Goal: Task Accomplishment & Management: Use online tool/utility

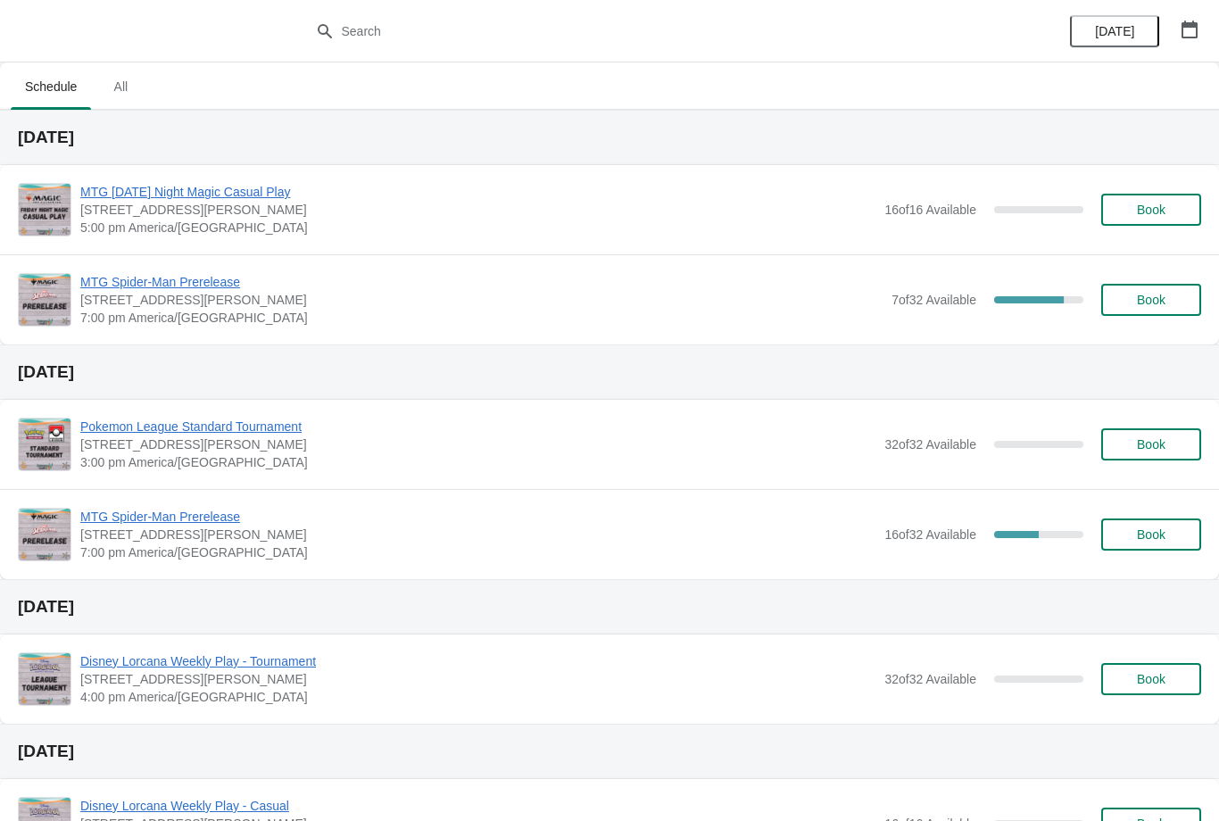
click at [197, 277] on span "MTG Spider-Man Prerelease" at bounding box center [481, 282] width 802 height 18
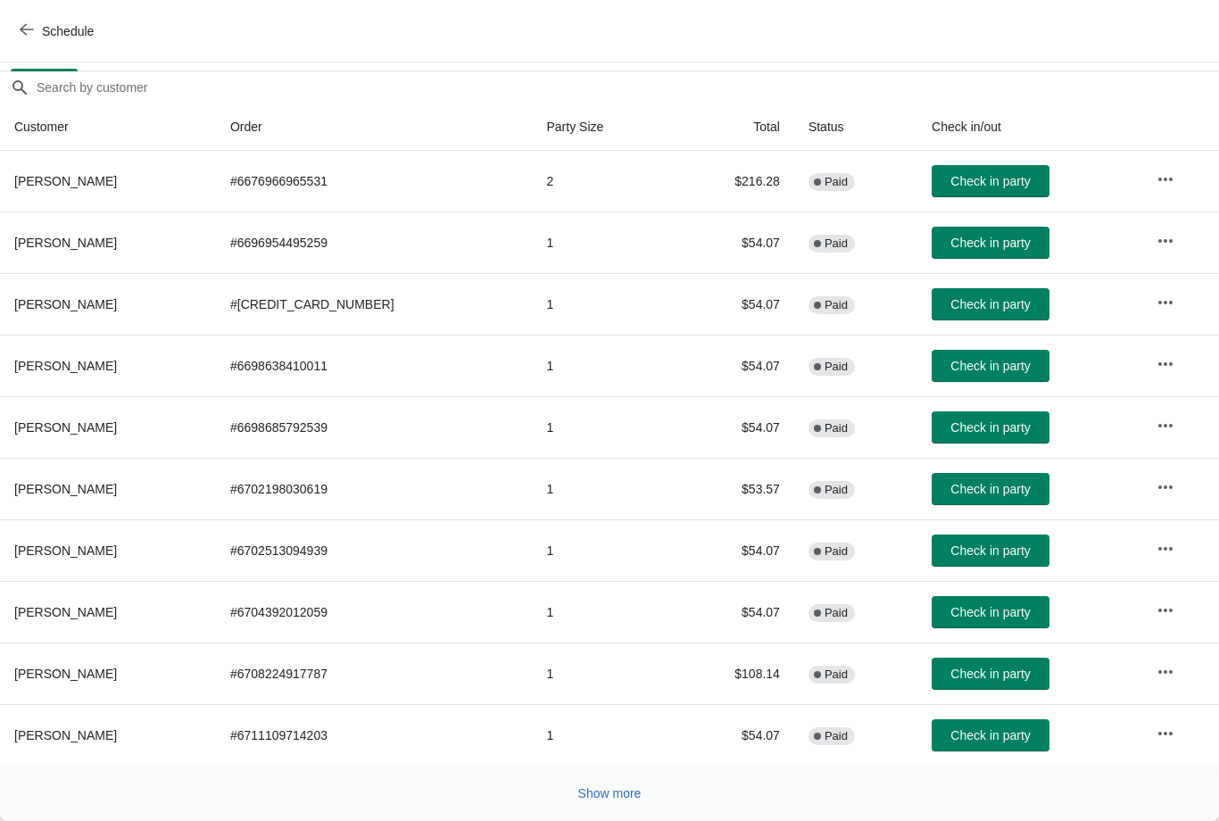
scroll to position [145, 0]
click at [586, 801] on button "Show more" at bounding box center [610, 793] width 78 height 32
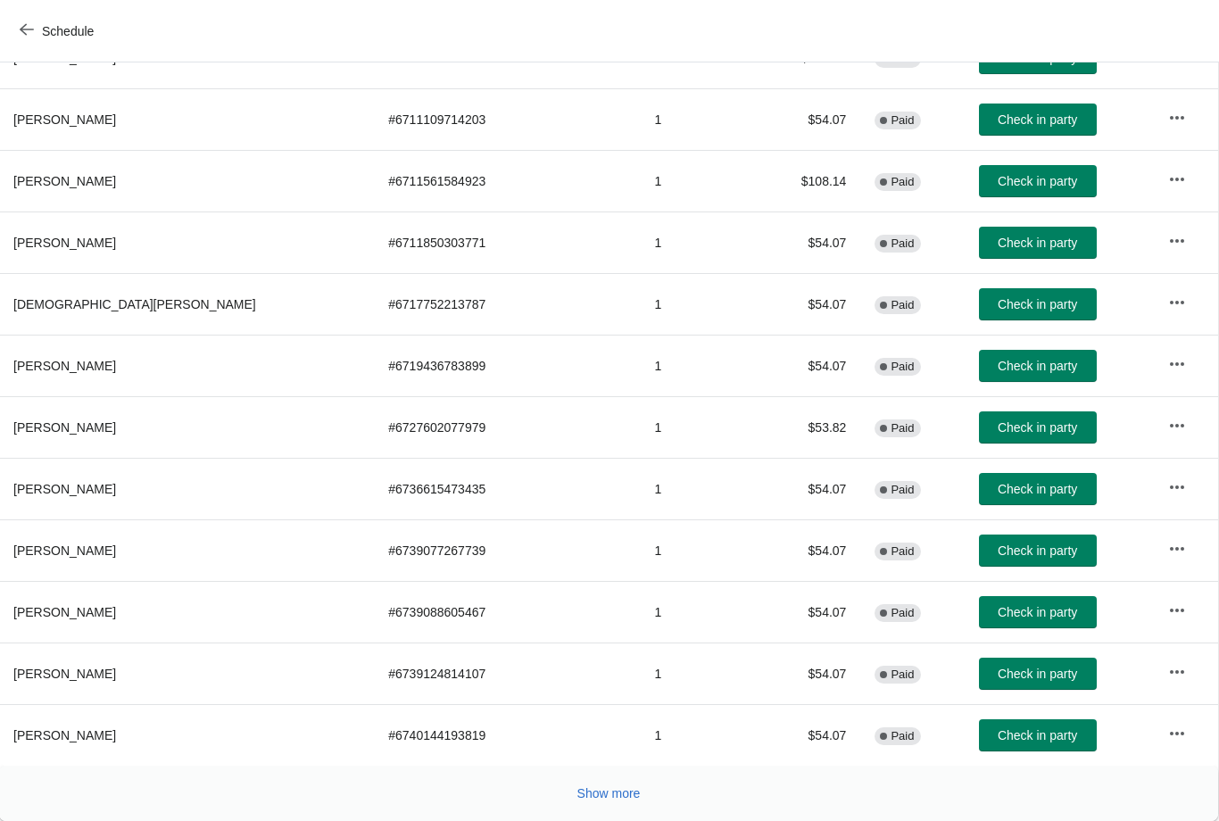
scroll to position [766, 1]
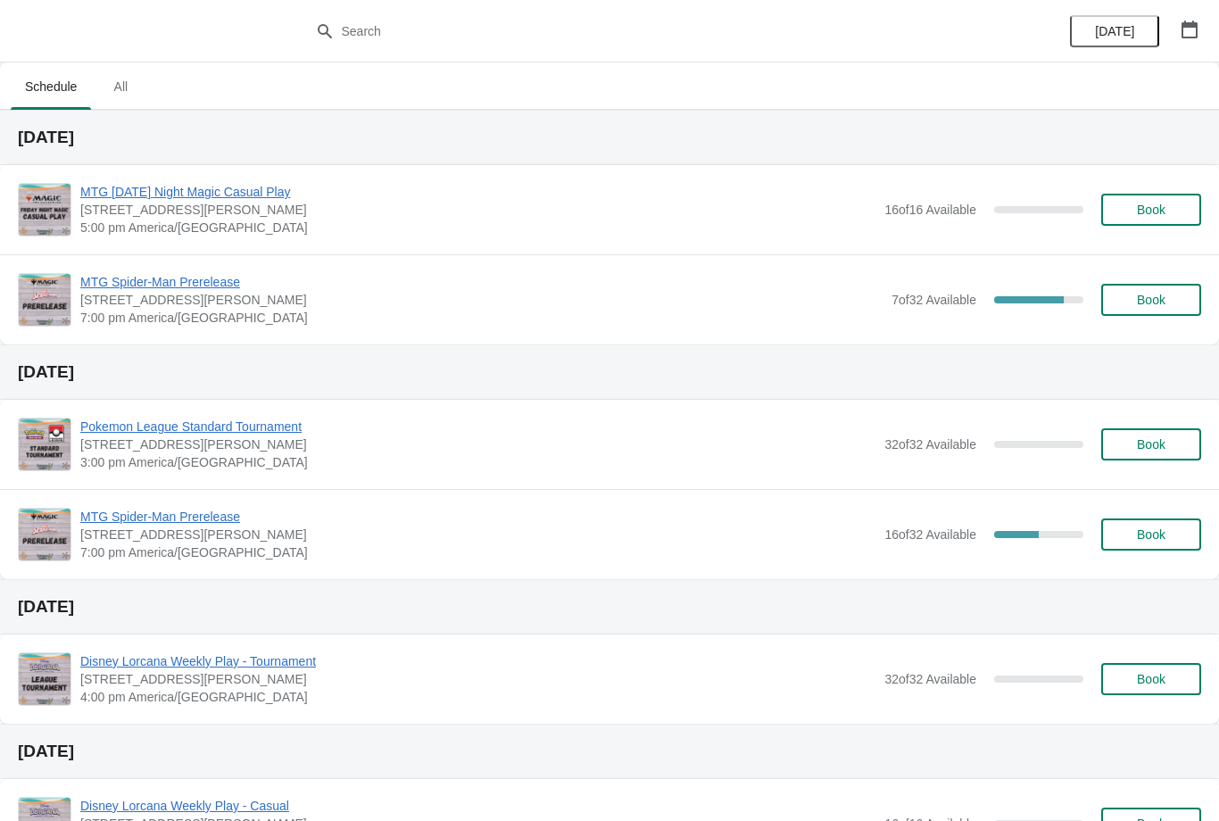
scroll to position [2, 0]
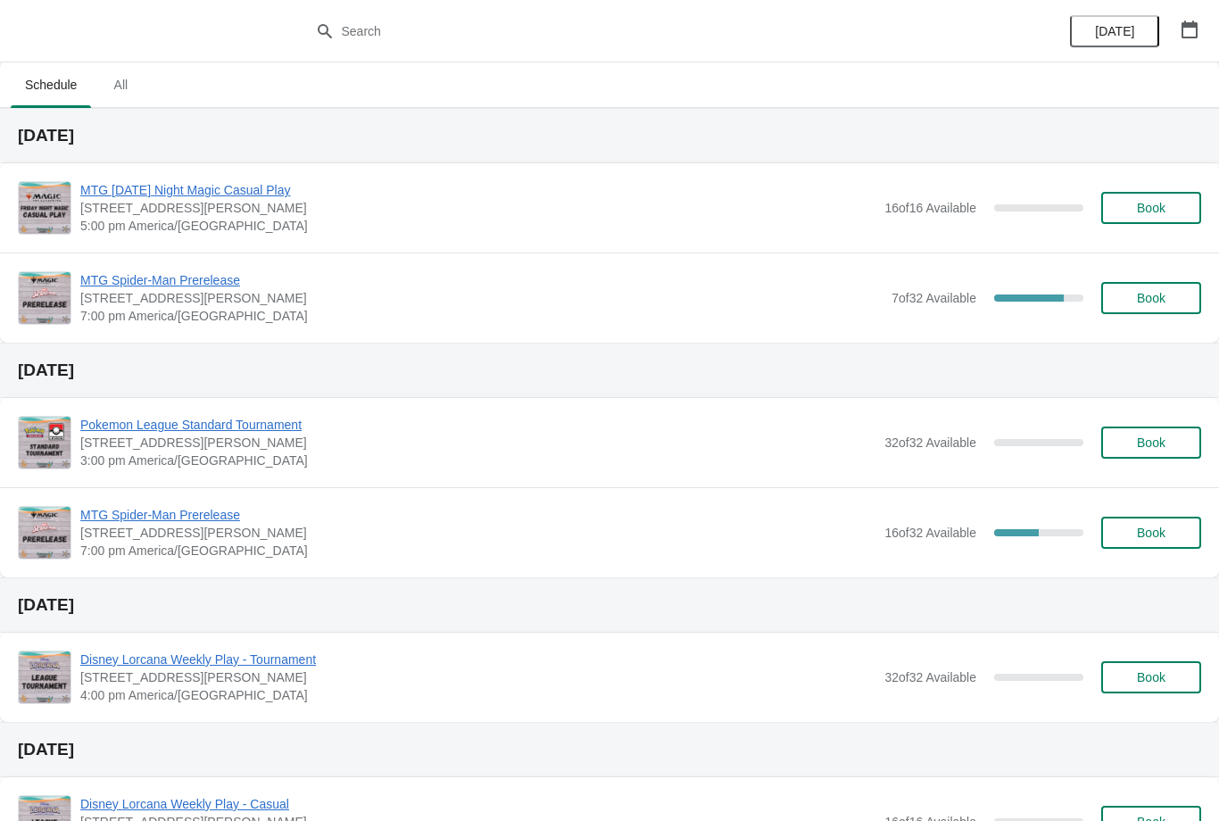
click at [183, 274] on span "MTG Spider-Man Prerelease" at bounding box center [481, 280] width 802 height 18
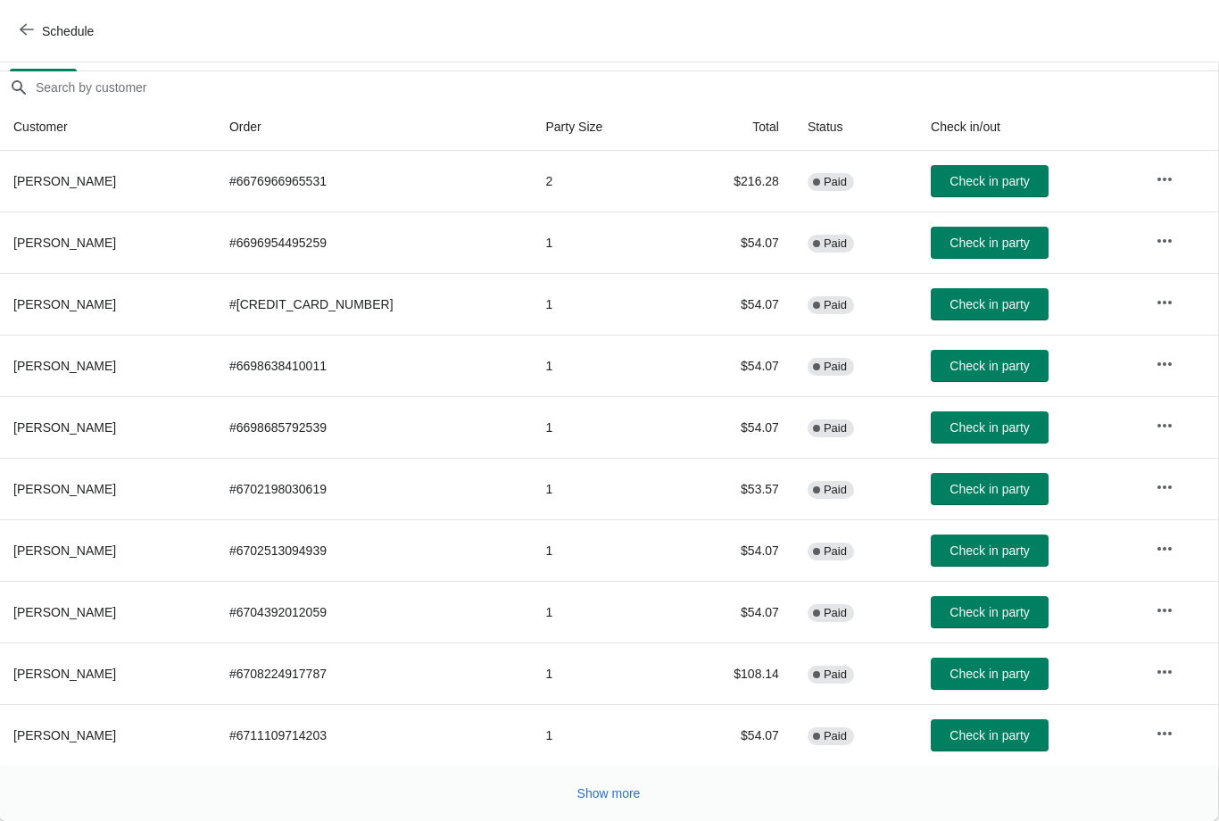
scroll to position [145, 1]
click at [610, 796] on span "Show more" at bounding box center [608, 793] width 63 height 14
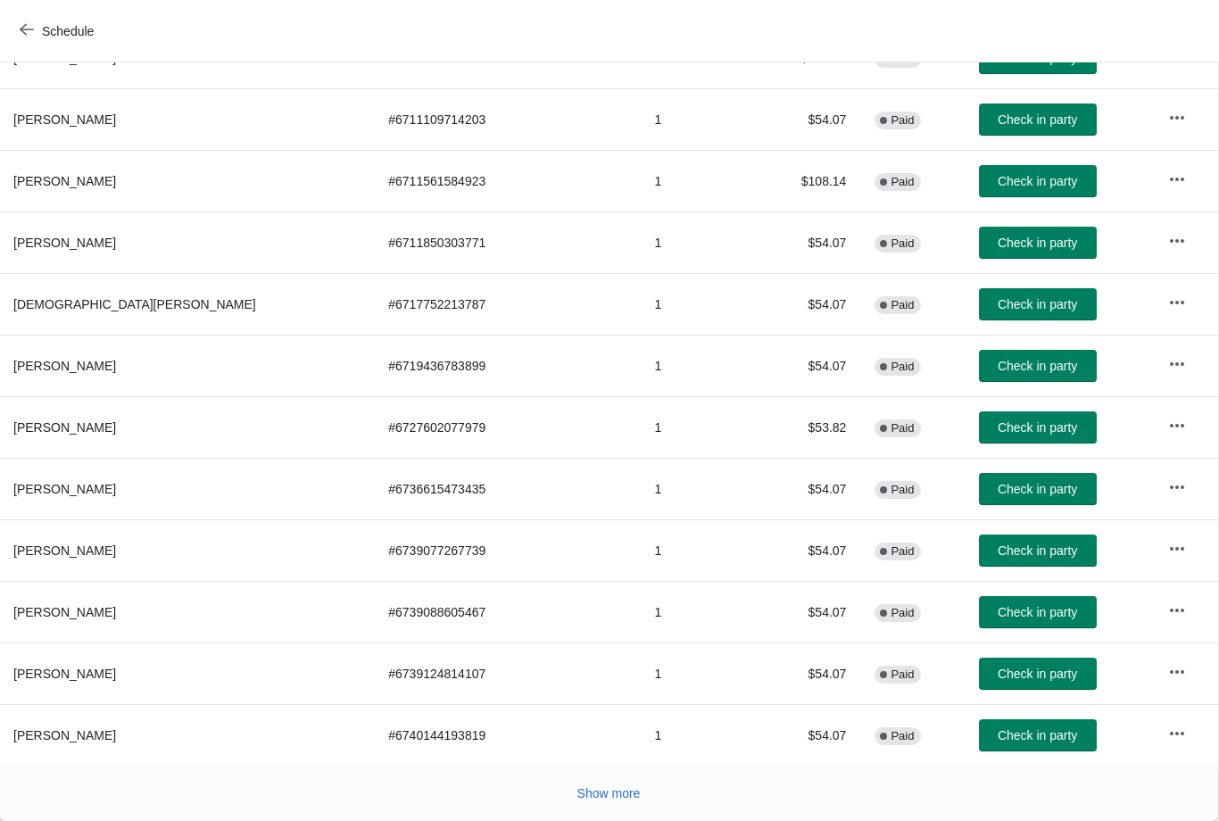
scroll to position [761, 1]
click at [597, 787] on span "Show more" at bounding box center [608, 793] width 63 height 14
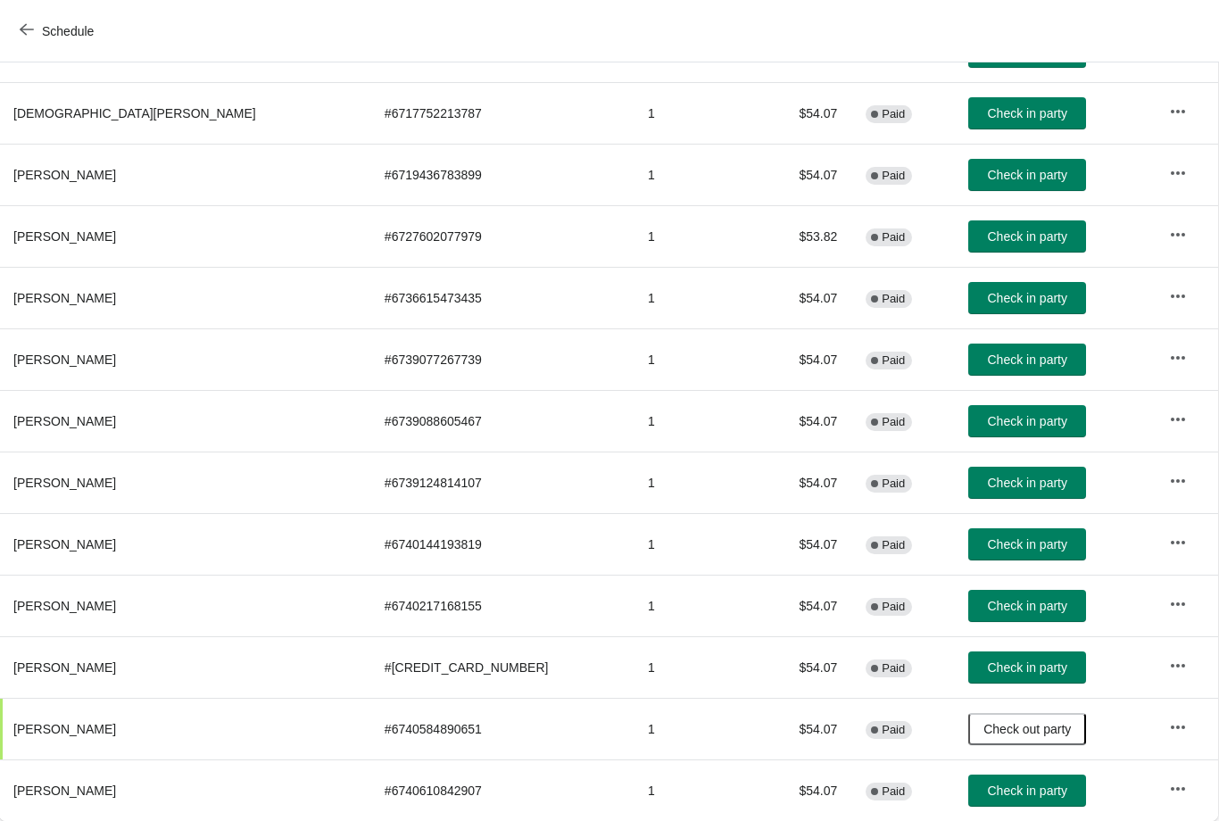
scroll to position [952, 1]
click at [968, 348] on button "Check in party" at bounding box center [1027, 359] width 118 height 32
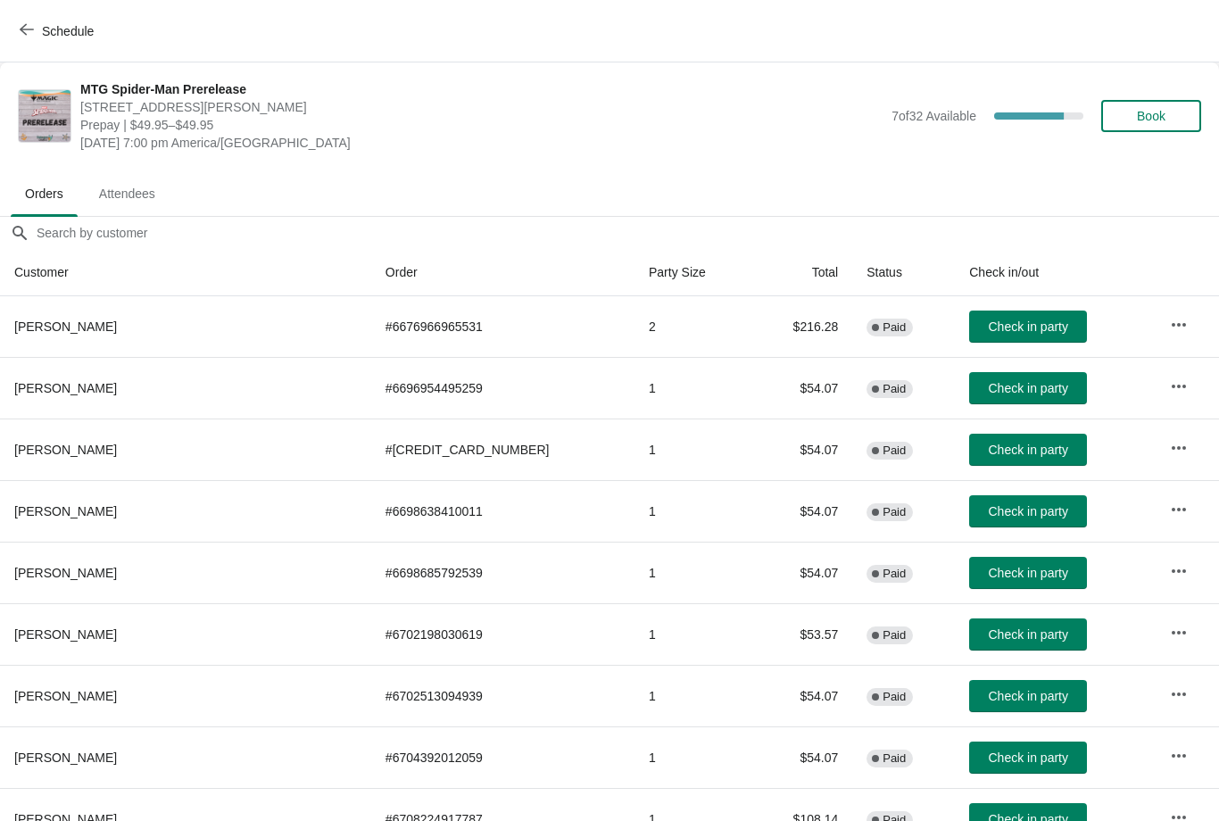
scroll to position [0, 0]
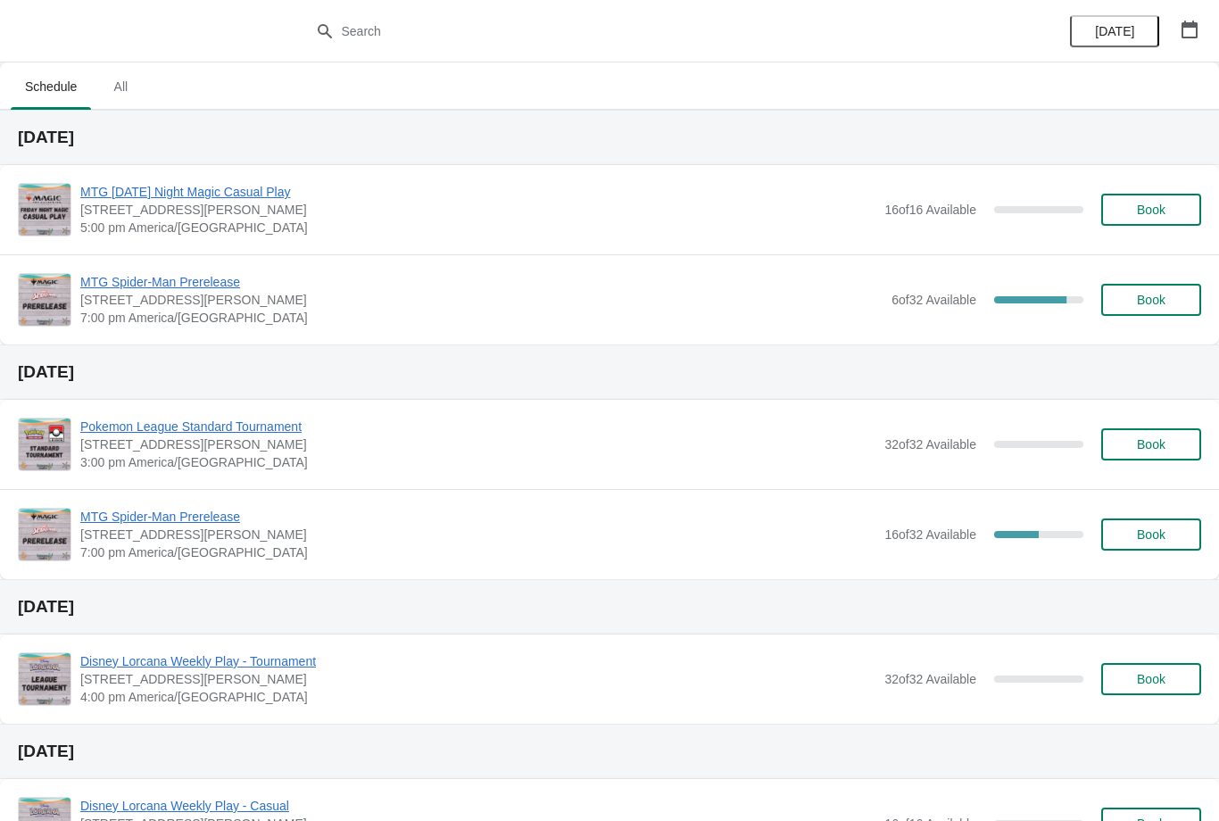
click at [211, 276] on span "MTG Spider-Man Prerelease" at bounding box center [481, 282] width 802 height 18
click at [221, 260] on div "MTG Spider-Man Prerelease [STREET_ADDRESS][PERSON_NAME] 7:00 pm America/[GEOGRA…" at bounding box center [609, 299] width 1219 height 90
click at [224, 278] on span "MTG Spider-Man Prerelease" at bounding box center [481, 282] width 802 height 18
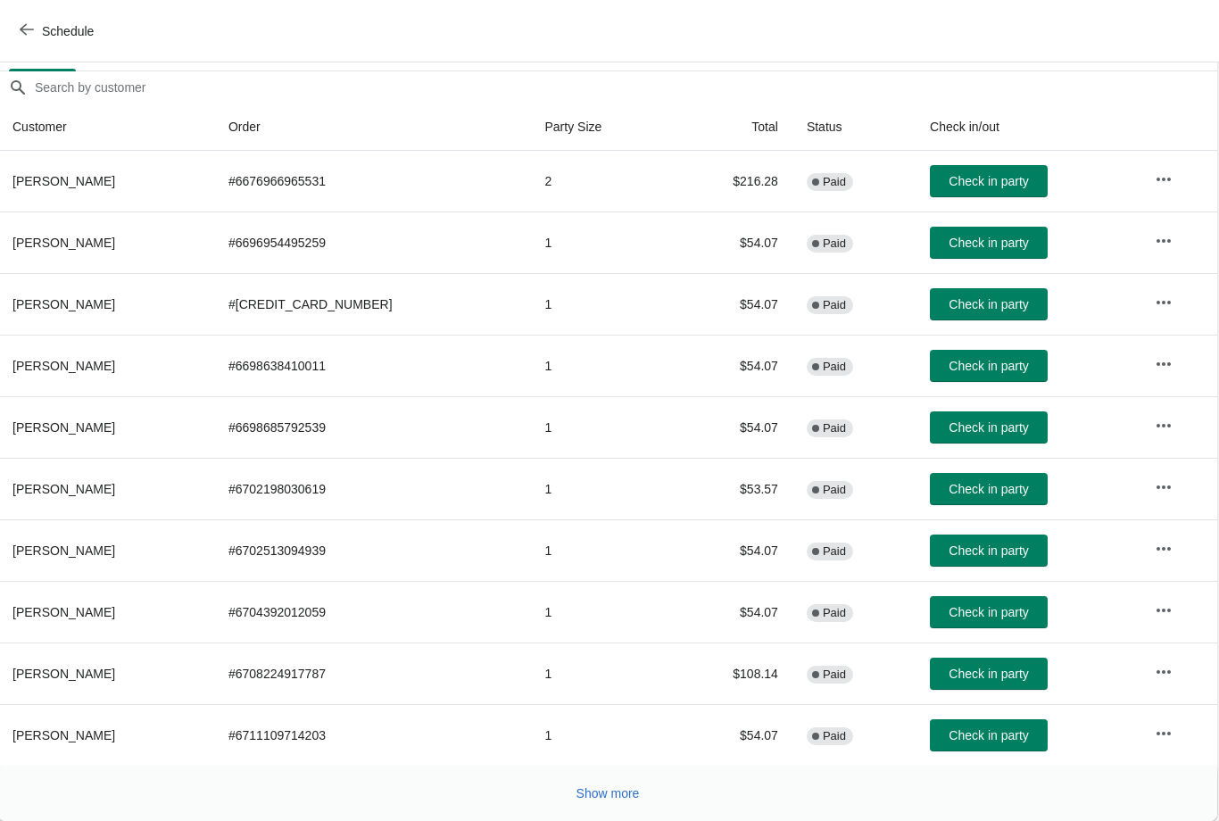
scroll to position [146, 1]
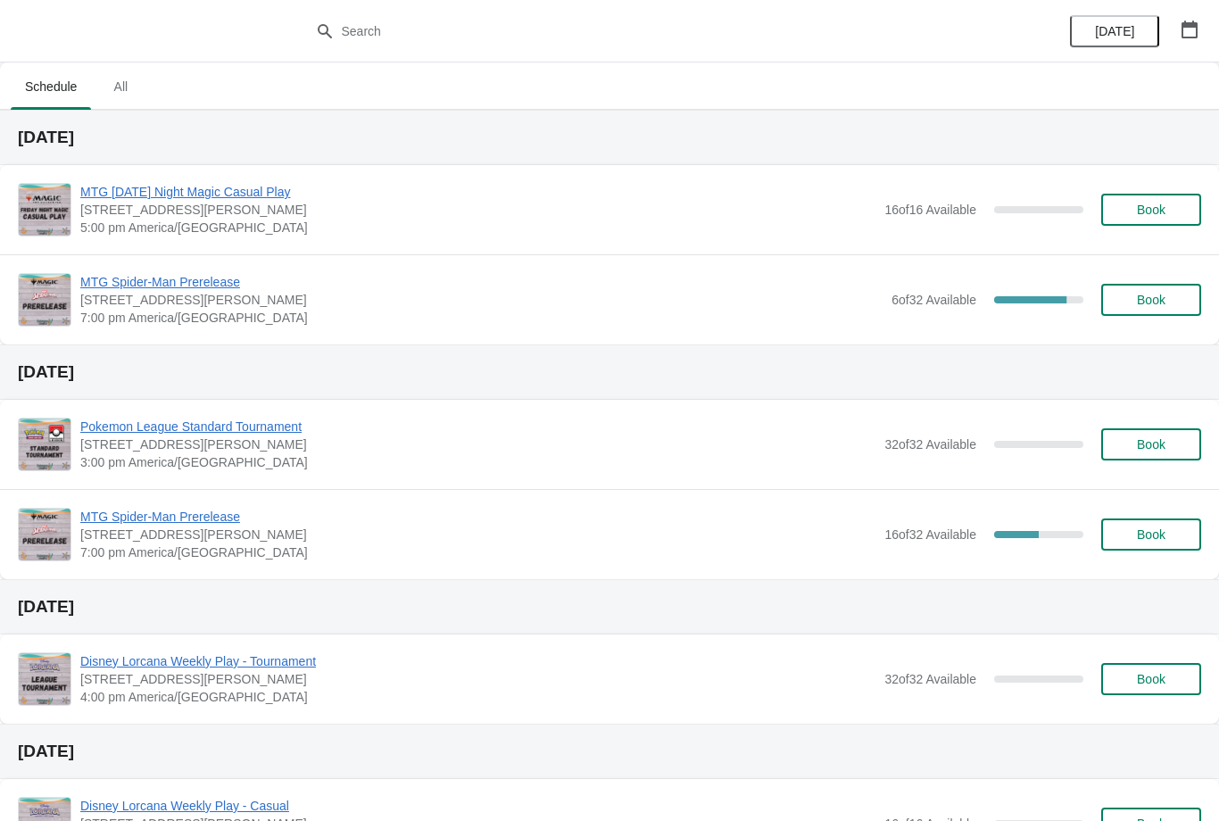
click at [235, 273] on span "MTG Spider-Man Prerelease" at bounding box center [481, 282] width 802 height 18
